Goal: Task Accomplishment & Management: Manage account settings

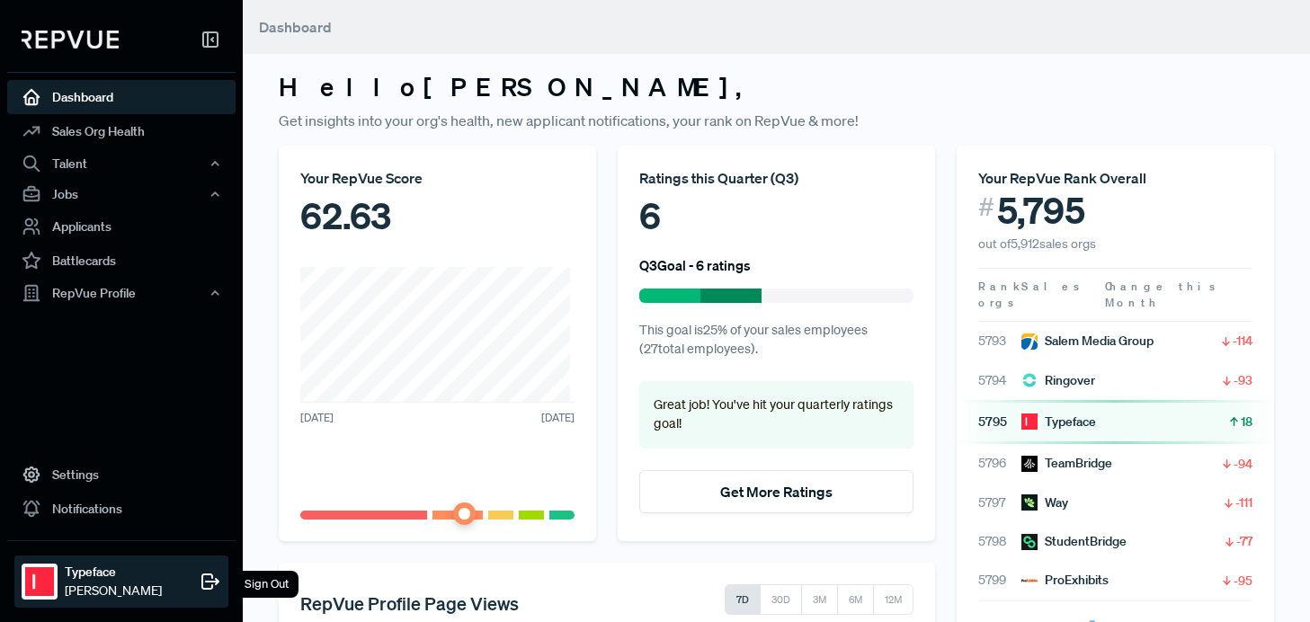
click at [30, 595] on img at bounding box center [39, 582] width 29 height 29
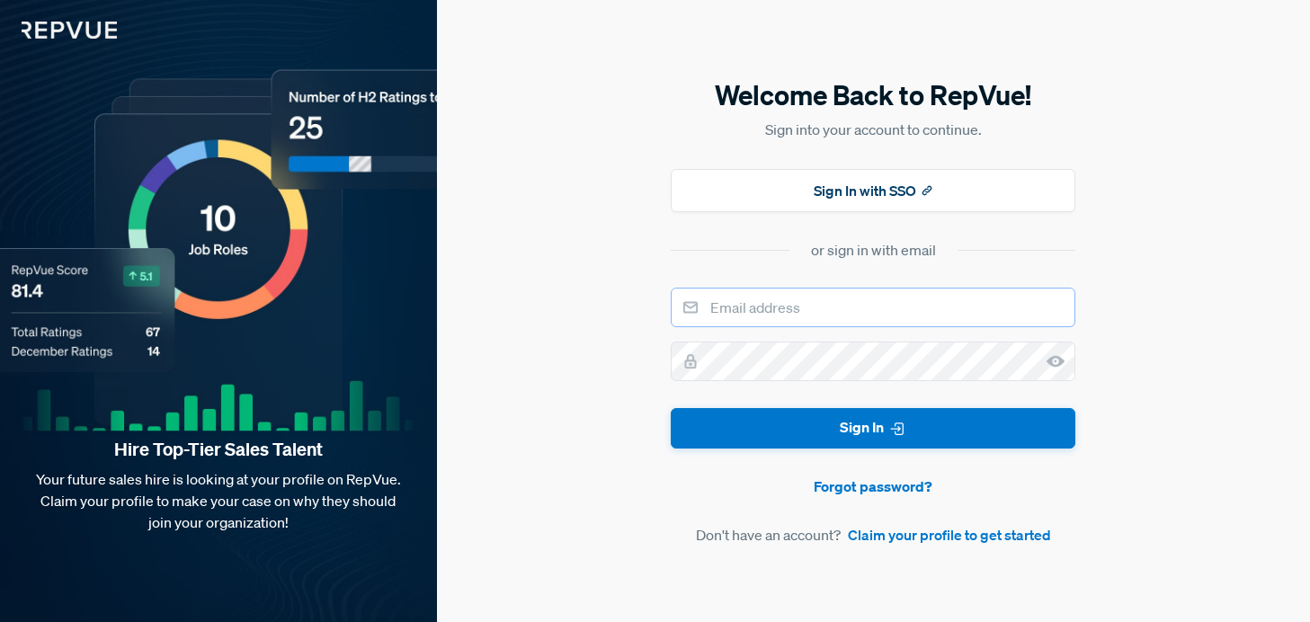
type input "[PERSON_NAME][EMAIL_ADDRESS]"
click at [975, 452] on form "[PERSON_NAME][EMAIL_ADDRESS] Sign In Forgot password? Don't have an account? Cl…" at bounding box center [873, 417] width 405 height 258
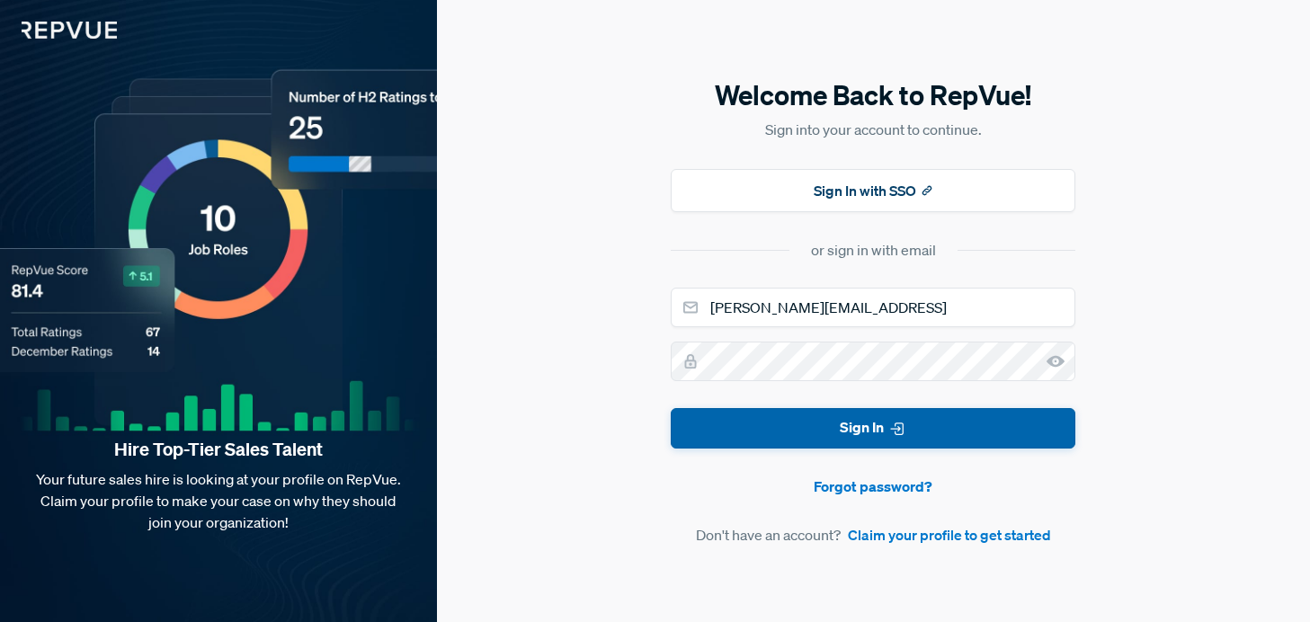
click at [985, 439] on button "Sign In" at bounding box center [873, 428] width 405 height 40
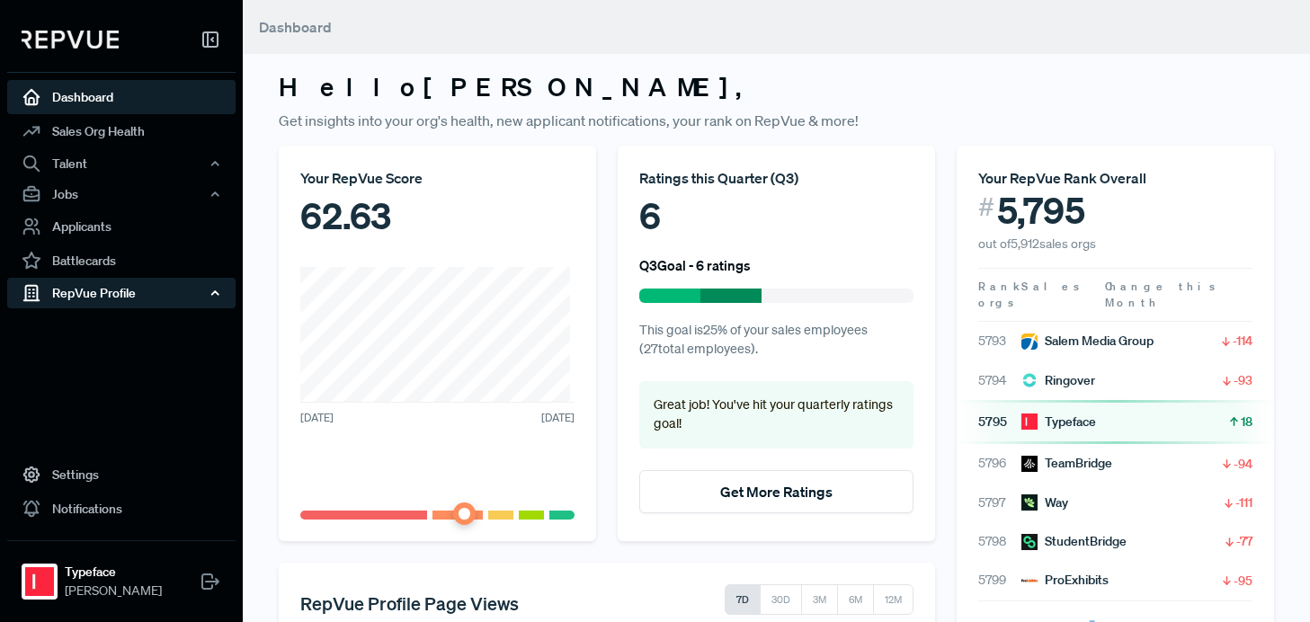
click at [135, 299] on div "RepVue Profile" at bounding box center [121, 293] width 228 height 31
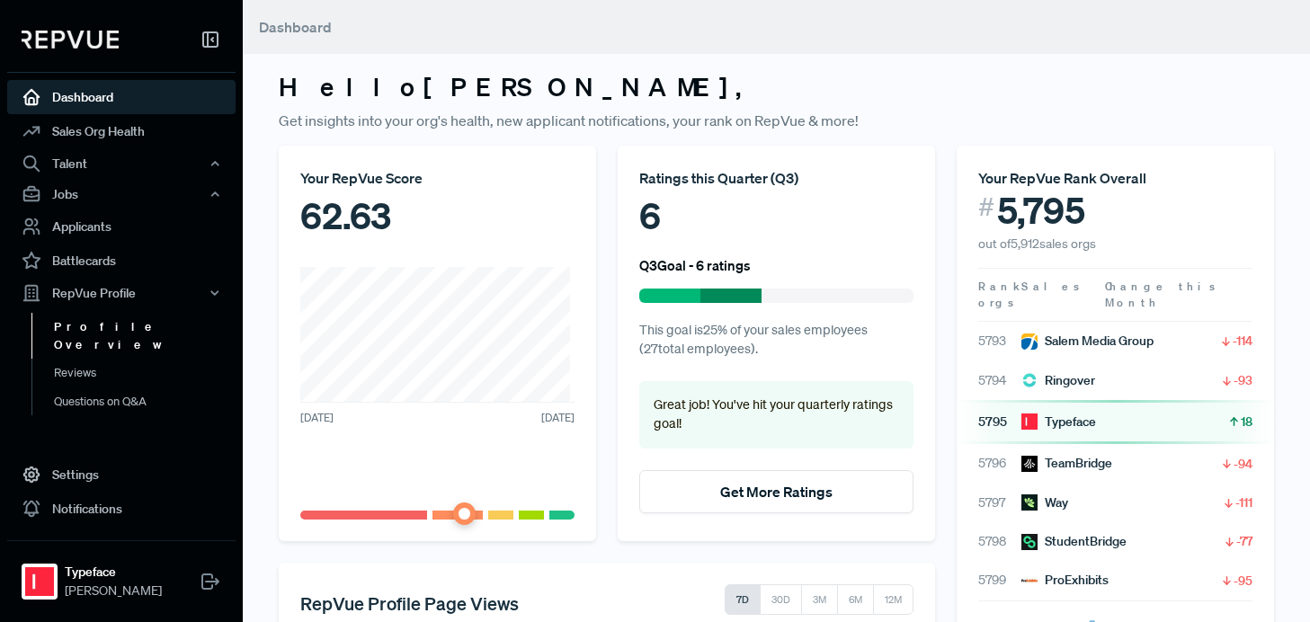
click at [119, 326] on link "Profile Overview" at bounding box center [145, 336] width 228 height 46
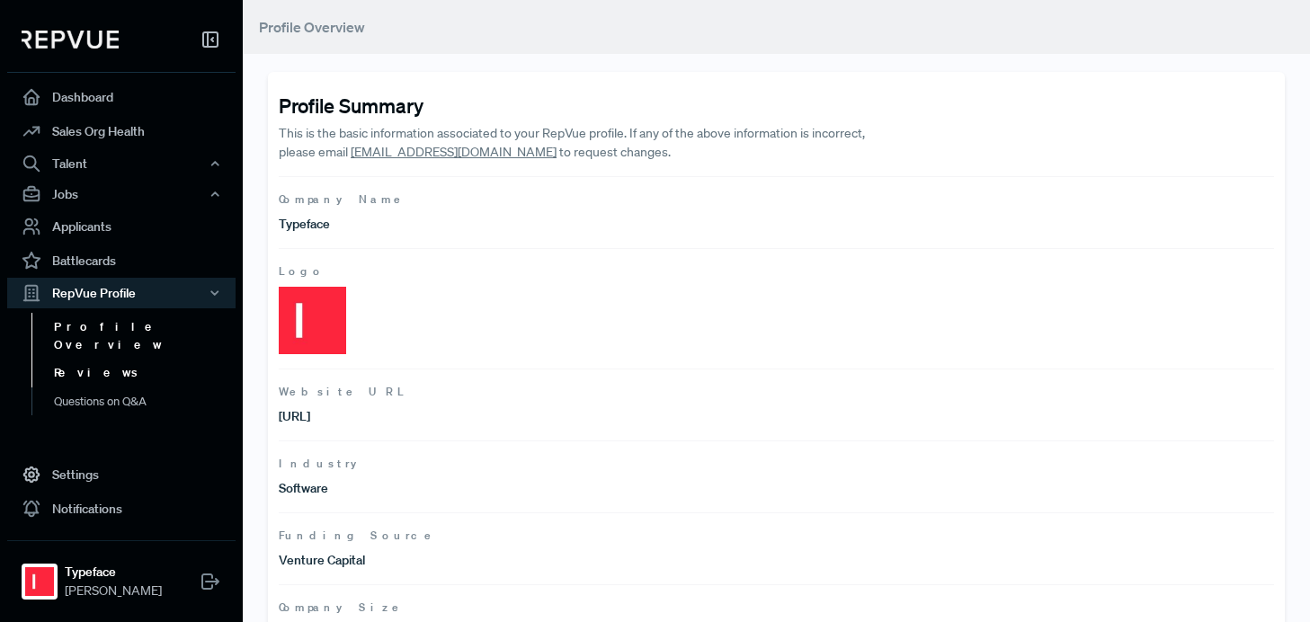
click at [87, 359] on link "Reviews" at bounding box center [145, 373] width 228 height 29
